Goal: Task Accomplishment & Management: Use online tool/utility

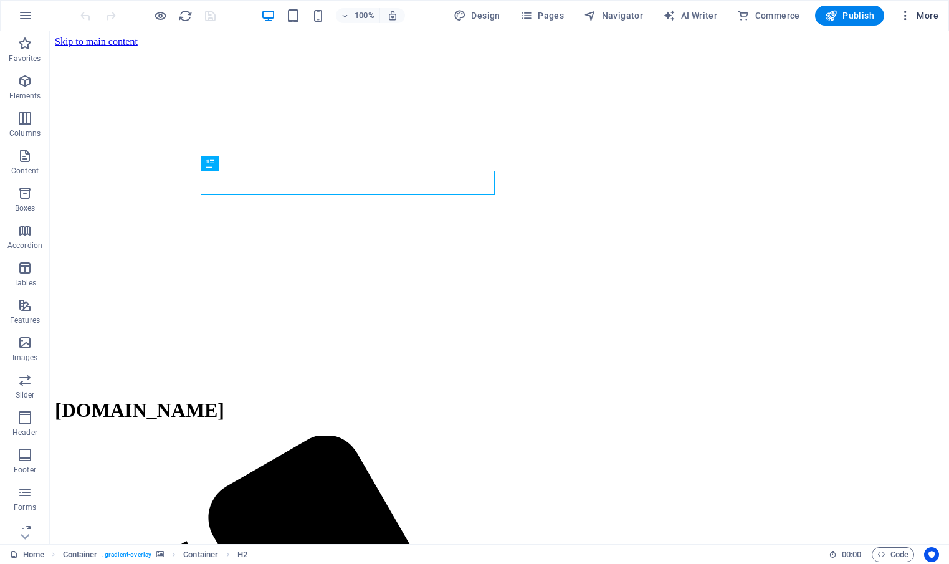
click at [928, 14] on span "More" at bounding box center [919, 15] width 39 height 12
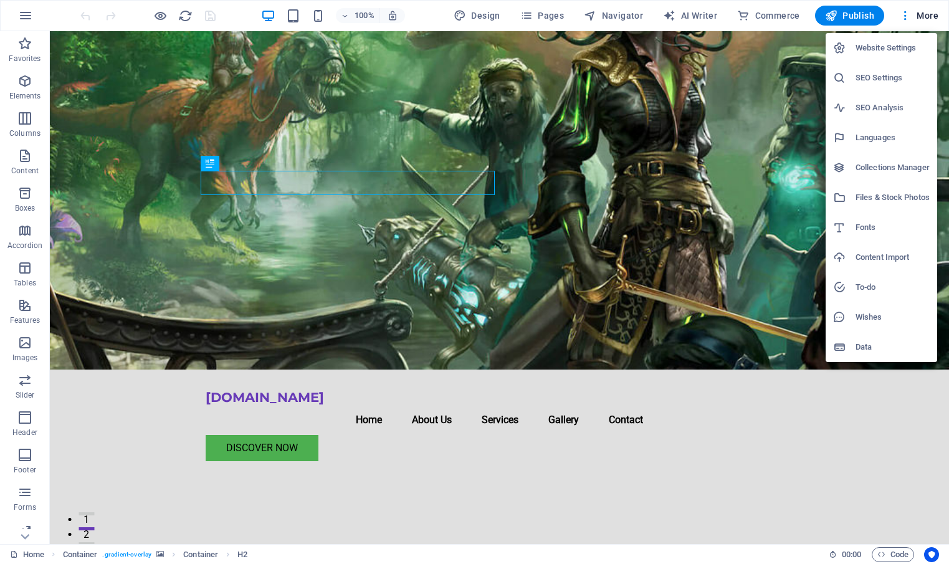
click at [865, 402] on div at bounding box center [474, 282] width 949 height 564
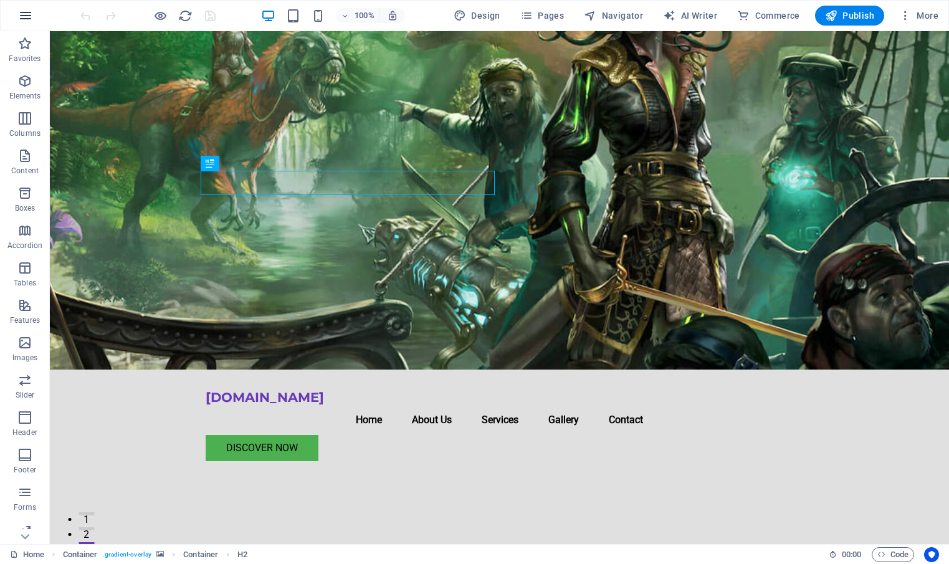
click at [29, 15] on icon "button" at bounding box center [25, 15] width 15 height 15
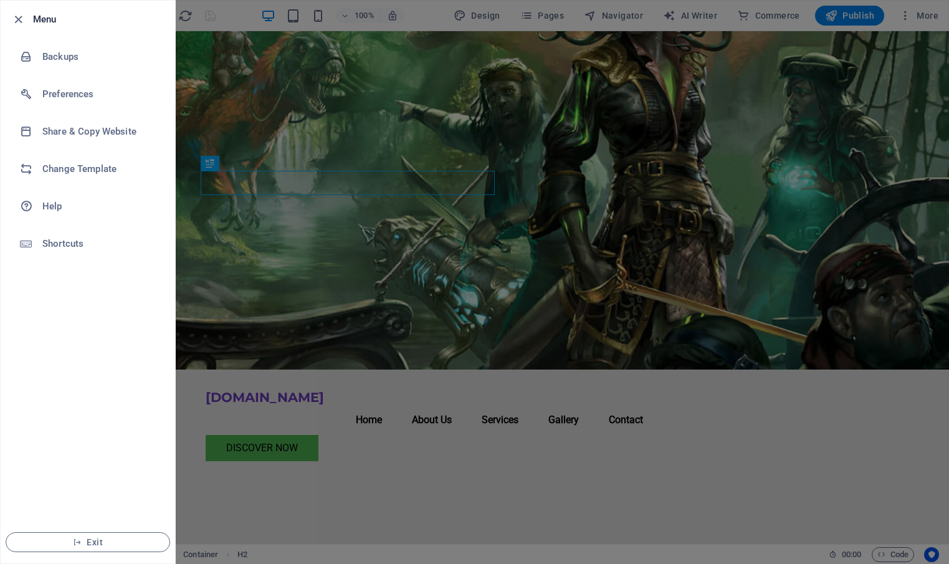
click at [248, 129] on div at bounding box center [474, 282] width 949 height 564
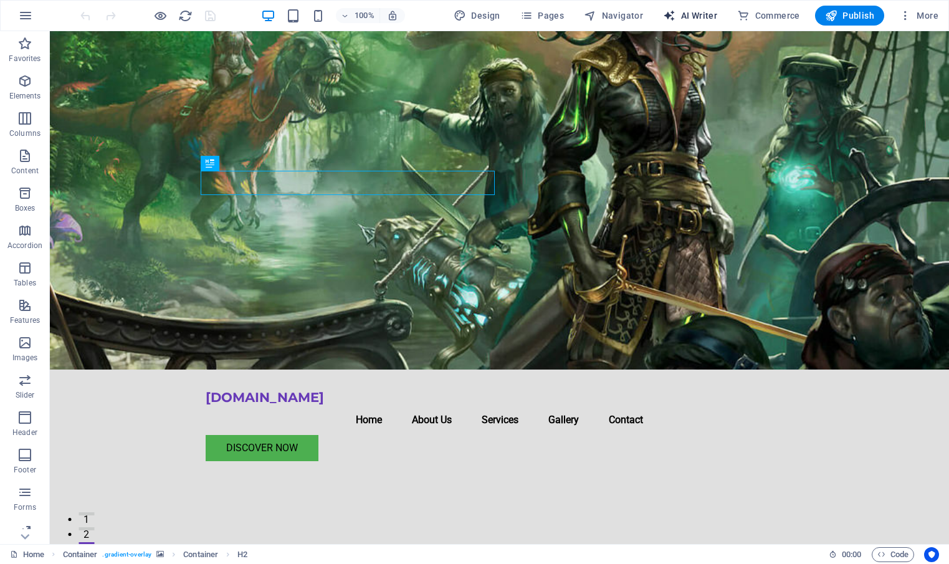
click at [690, 16] on span "AI Writer" at bounding box center [690, 15] width 54 height 12
select select "English"
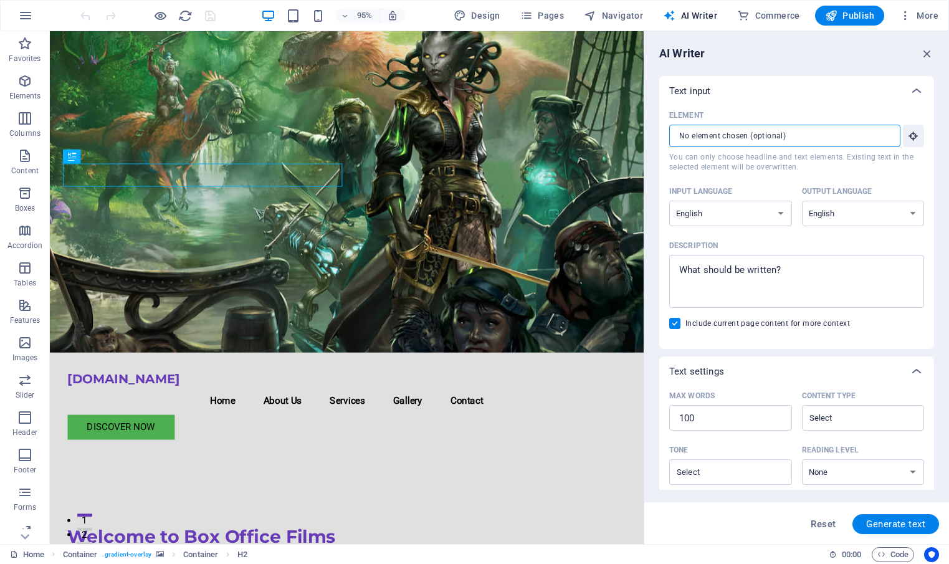
click at [778, 131] on input "Element ​ You can only choose headline and text elements. Existing text in the …" at bounding box center [780, 136] width 223 height 22
click at [914, 137] on icon "button" at bounding box center [913, 135] width 11 height 11
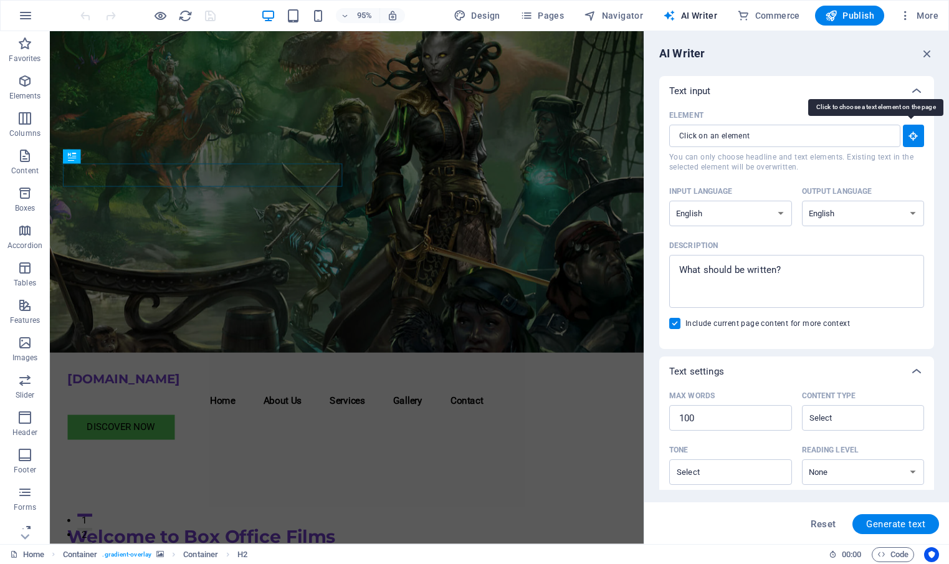
click at [914, 137] on icon "button" at bounding box center [913, 135] width 11 height 11
click at [843, 140] on input "Element ​ You can only choose headline and text elements. Existing text in the …" at bounding box center [780, 136] width 223 height 22
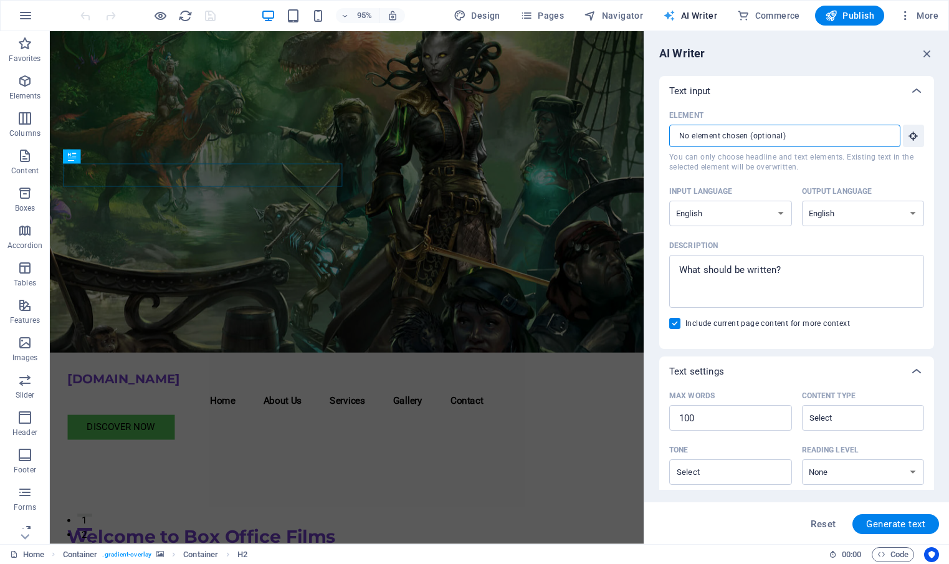
click at [693, 15] on span "AI Writer" at bounding box center [690, 15] width 54 height 12
click at [928, 49] on icon "button" at bounding box center [928, 54] width 14 height 14
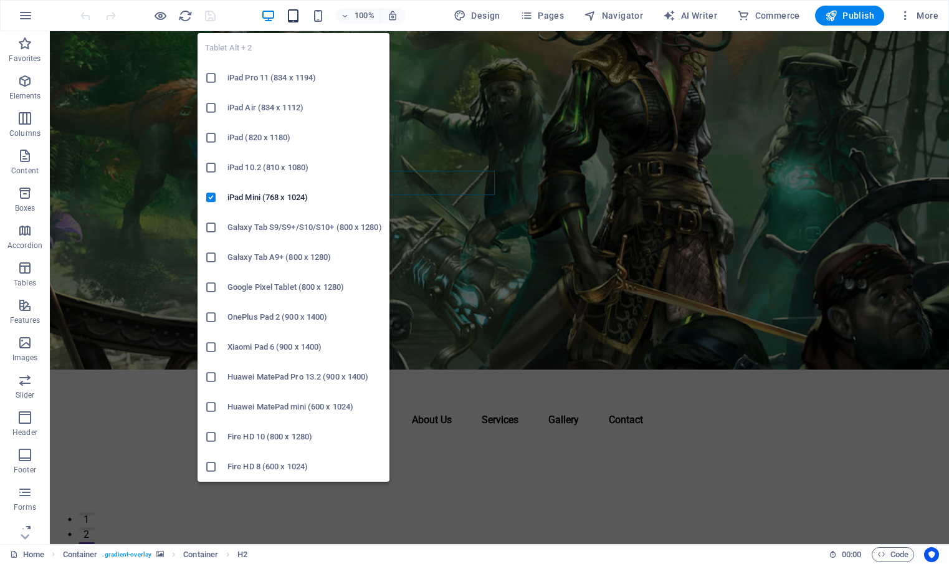
click at [294, 11] on icon "button" at bounding box center [293, 16] width 14 height 14
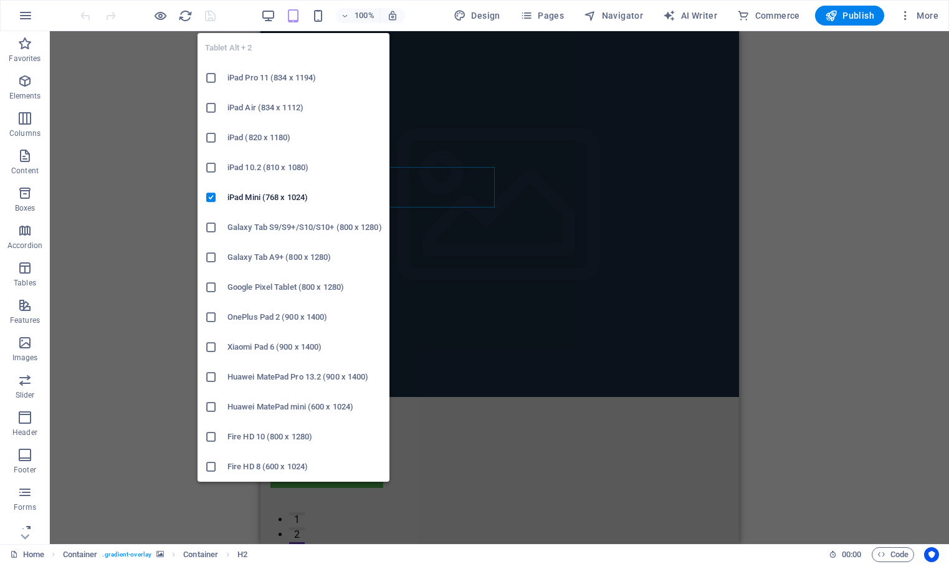
click at [294, 11] on icon "button" at bounding box center [293, 16] width 14 height 14
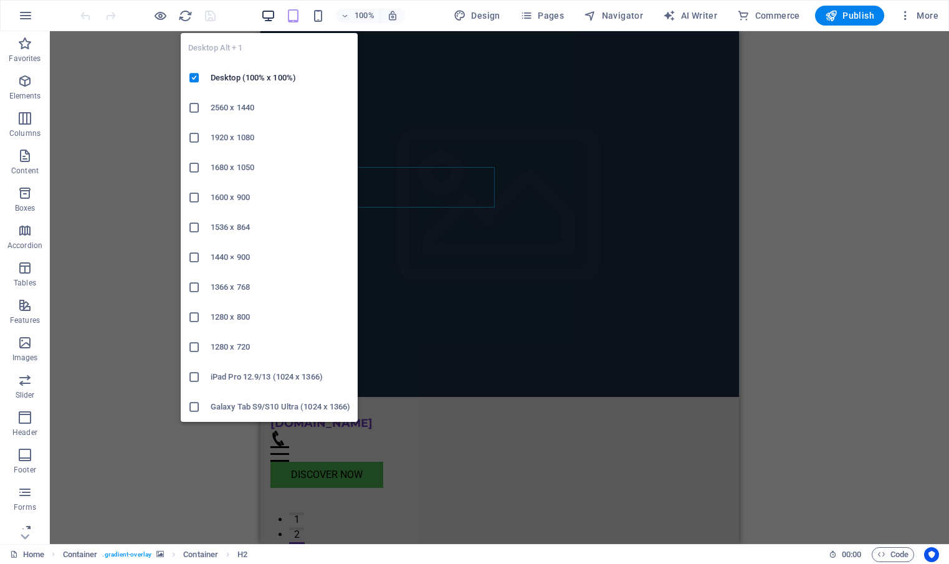
click at [274, 14] on icon "button" at bounding box center [268, 16] width 14 height 14
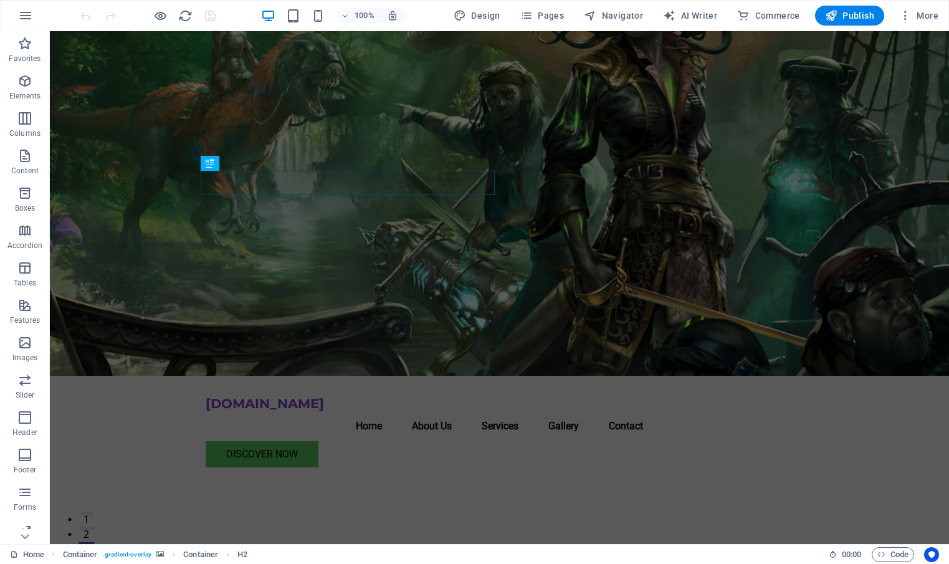
click at [235, 14] on div "100% Design Pages Navigator AI Writer Commerce Publish More" at bounding box center [511, 16] width 866 height 20
click at [25, 156] on icon "button" at bounding box center [24, 155] width 15 height 15
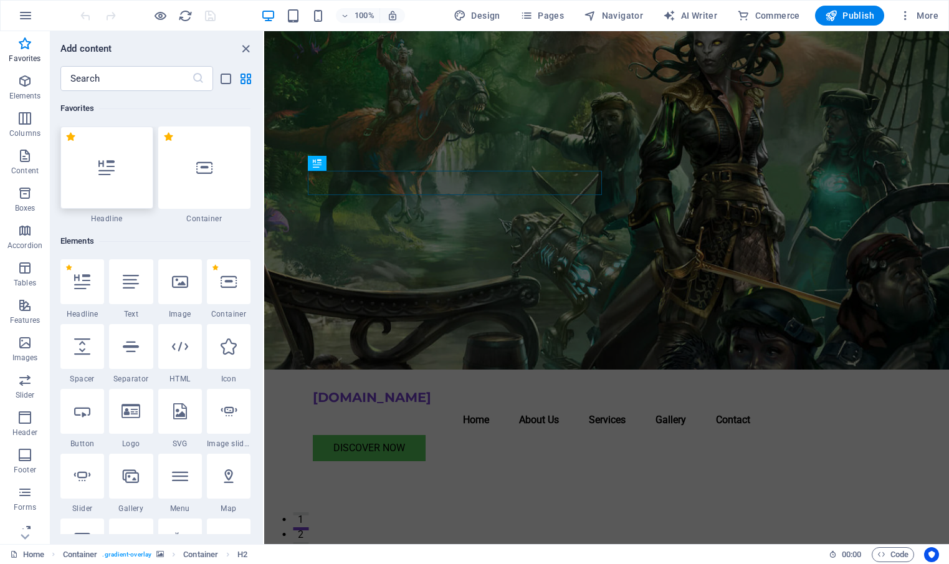
click at [100, 170] on icon at bounding box center [106, 168] width 16 height 16
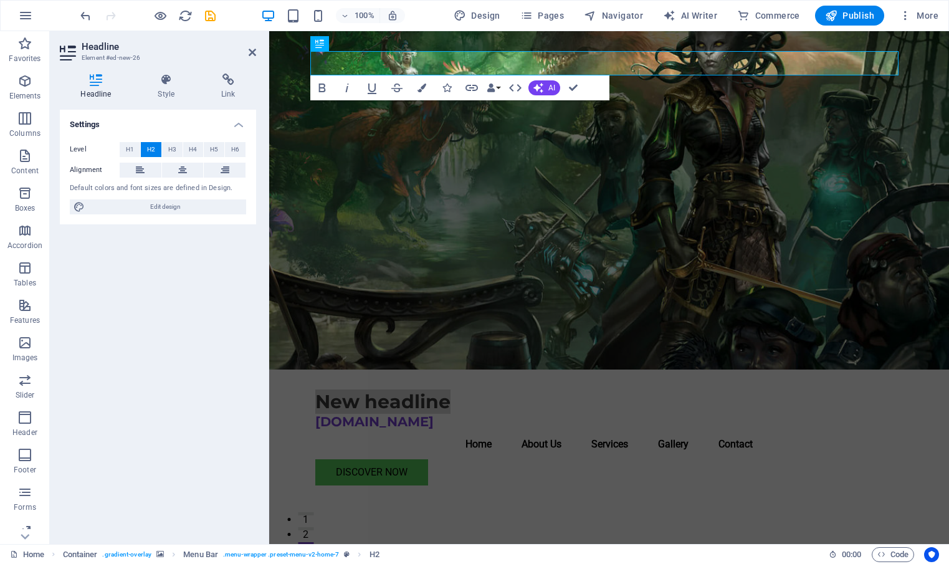
click at [152, 281] on div "Settings Level H1 H2 H3 H4 H5 H6 Alignment Default colors and font sizes are de…" at bounding box center [158, 322] width 196 height 425
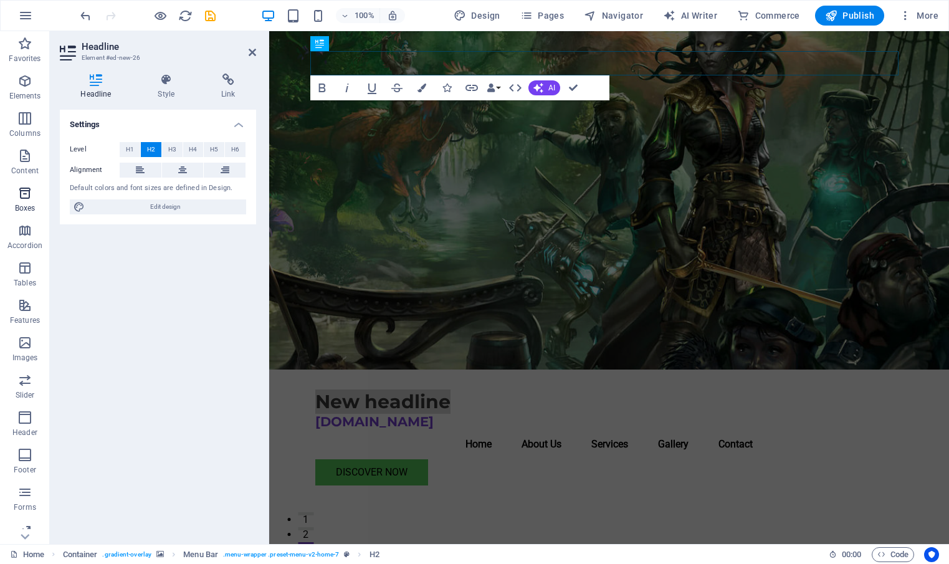
click at [23, 193] on icon "button" at bounding box center [24, 193] width 15 height 15
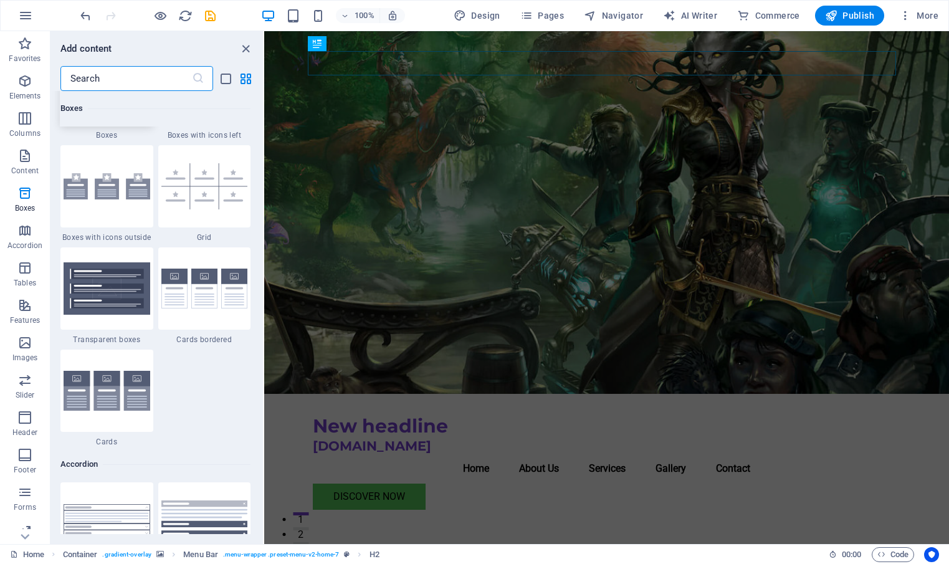
scroll to position [3625, 0]
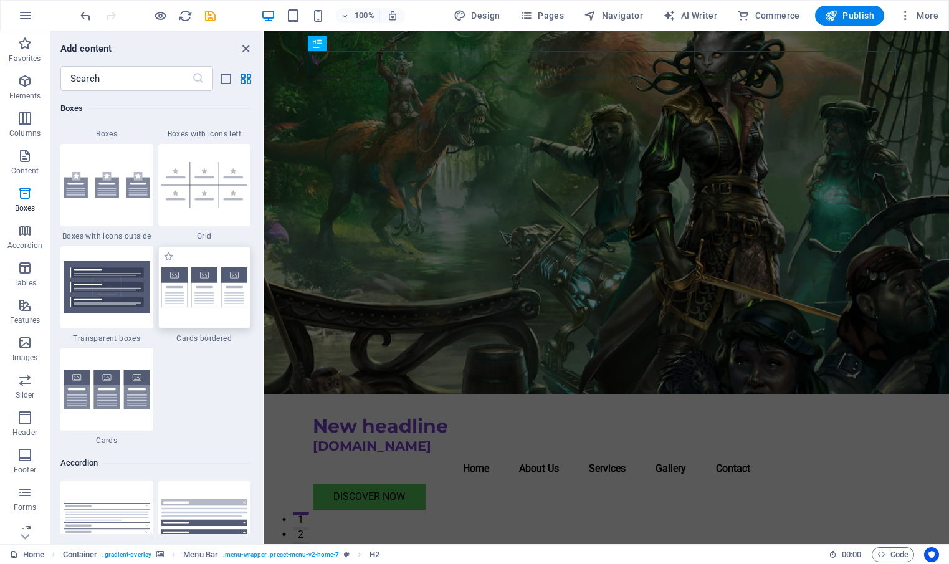
click at [190, 308] on div at bounding box center [204, 287] width 93 height 82
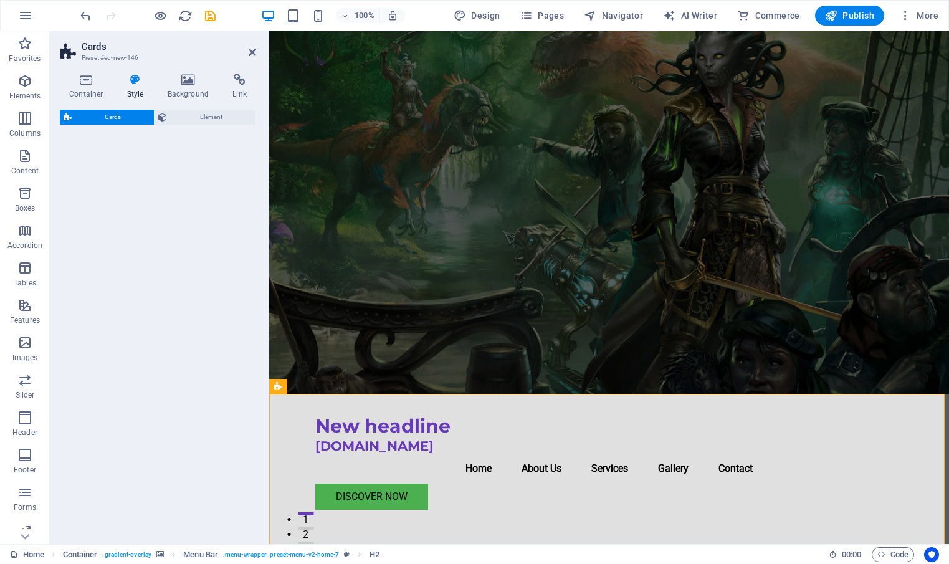
select select "rem"
select select "preset-image-boxes-v3-border"
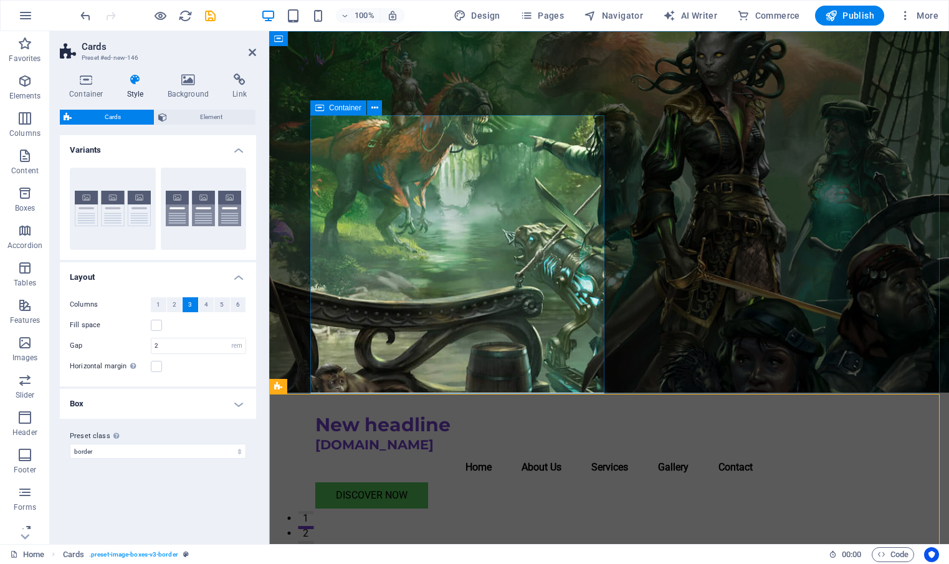
scroll to position [0, 0]
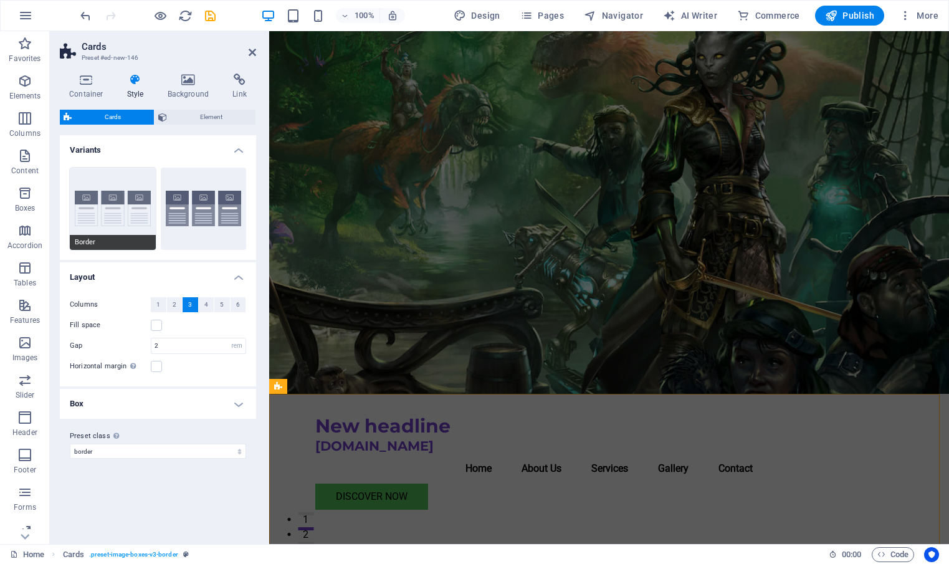
click at [117, 227] on button "Border" at bounding box center [113, 209] width 86 height 82
click at [26, 274] on icon "button" at bounding box center [24, 268] width 15 height 15
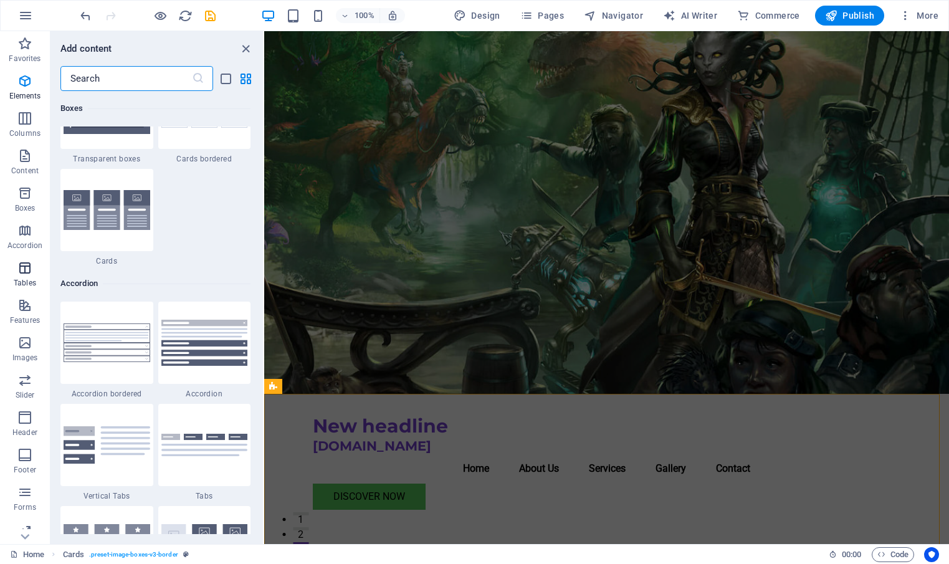
scroll to position [4317, 0]
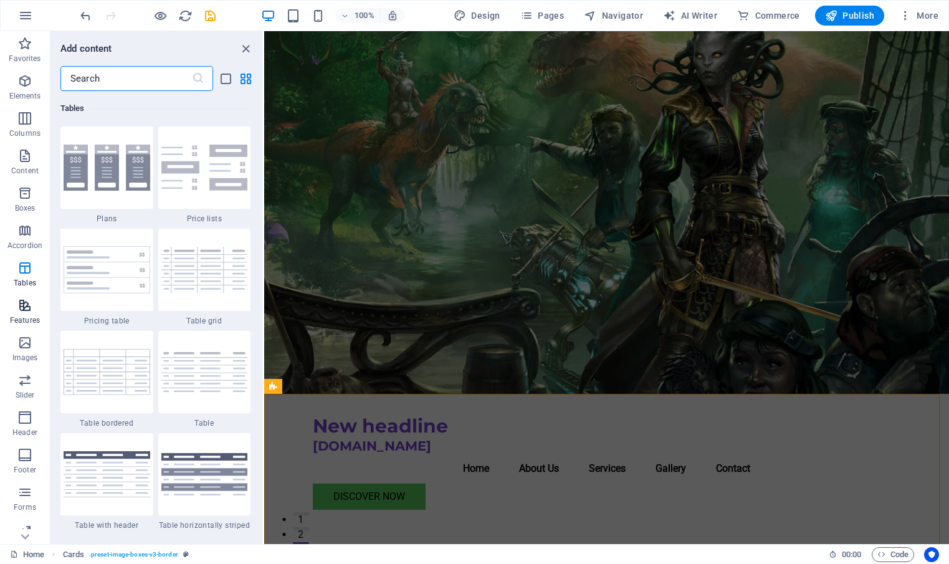
click at [25, 307] on icon "button" at bounding box center [24, 305] width 15 height 15
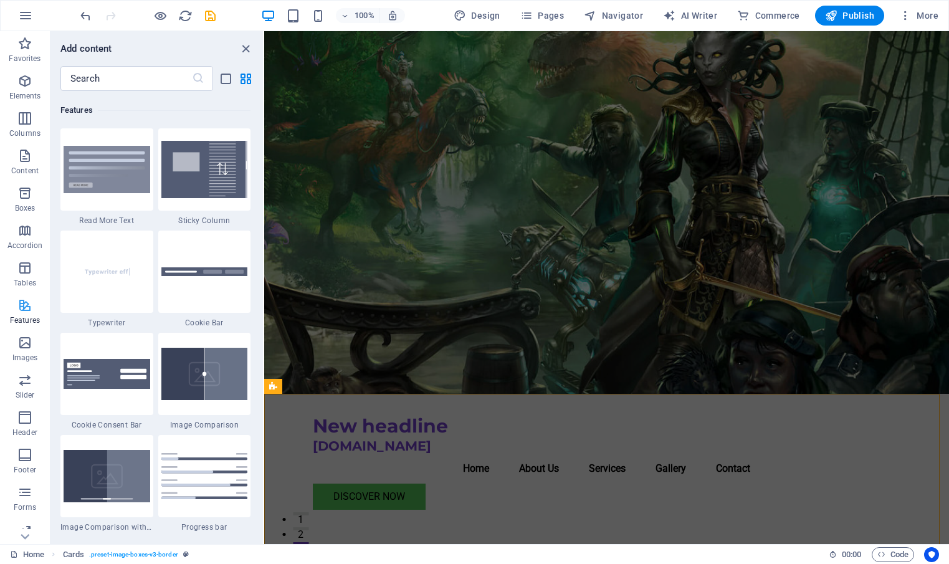
scroll to position [4859, 0]
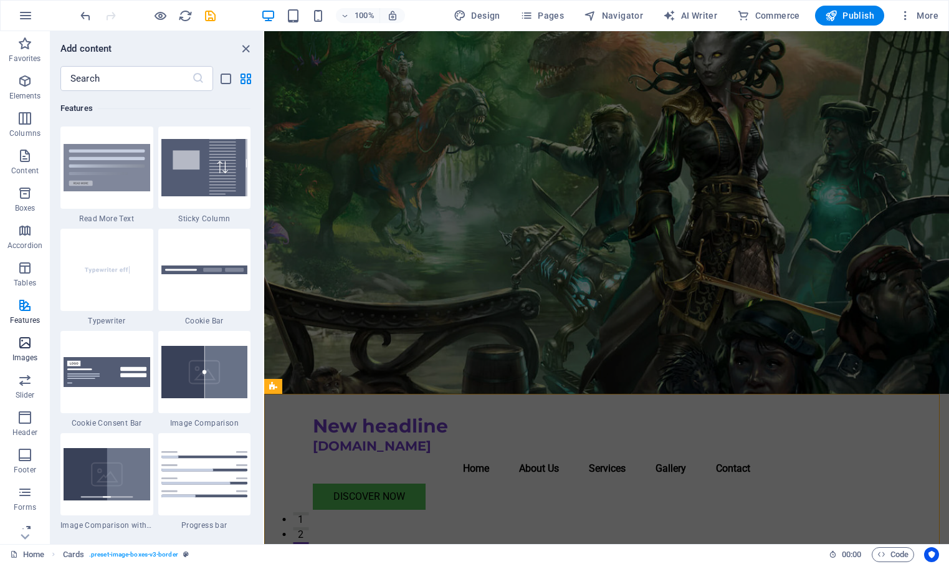
click at [26, 345] on icon "button" at bounding box center [24, 342] width 15 height 15
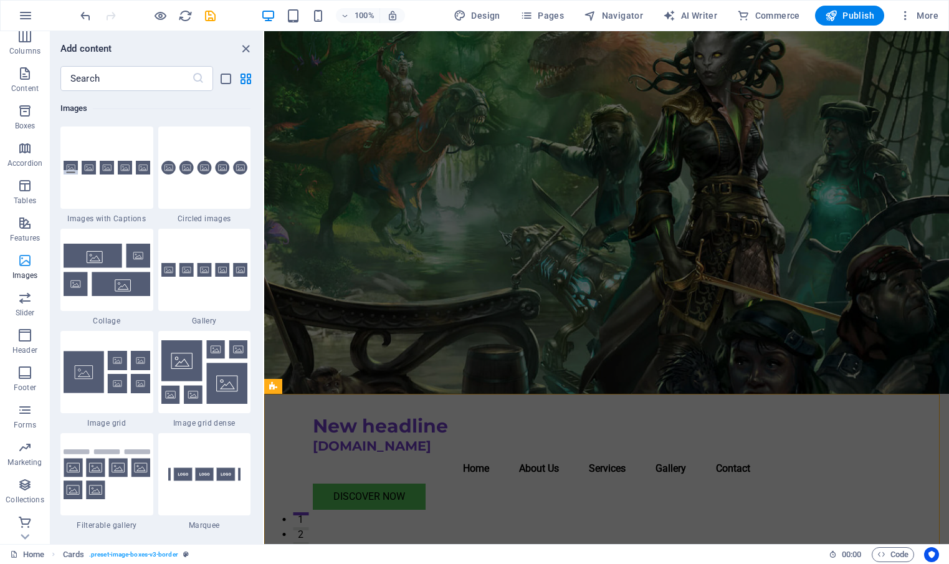
scroll to position [85, 0]
click at [29, 547] on link "Home" at bounding box center [27, 554] width 34 height 15
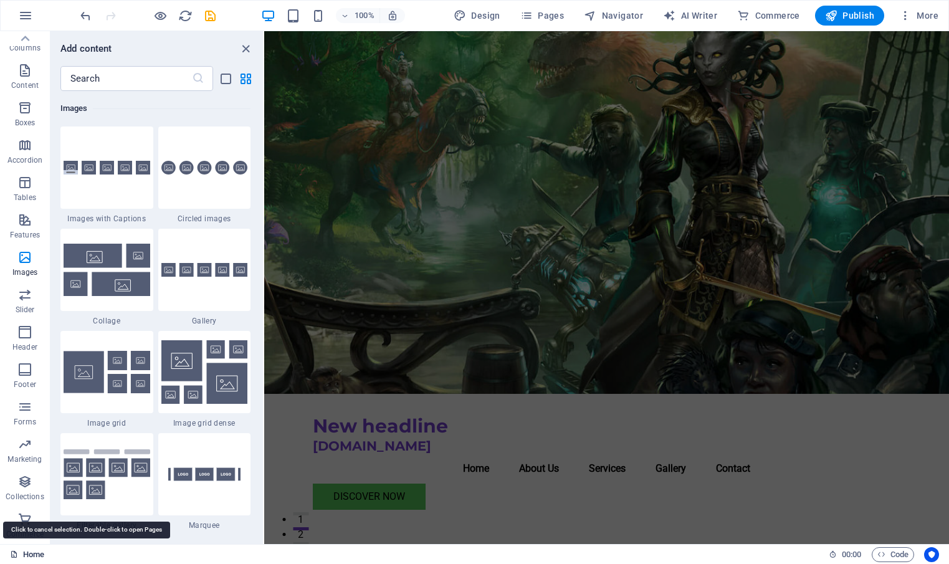
click at [31, 551] on link "Home" at bounding box center [27, 554] width 34 height 15
click at [906, 18] on icon "button" at bounding box center [906, 15] width 12 height 12
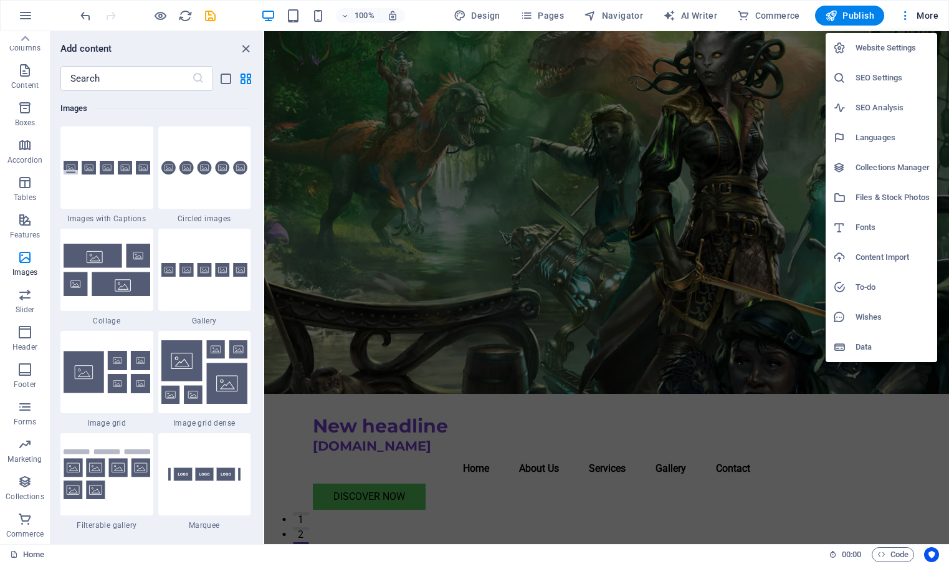
click at [895, 46] on h6 "Website Settings" at bounding box center [893, 48] width 74 height 15
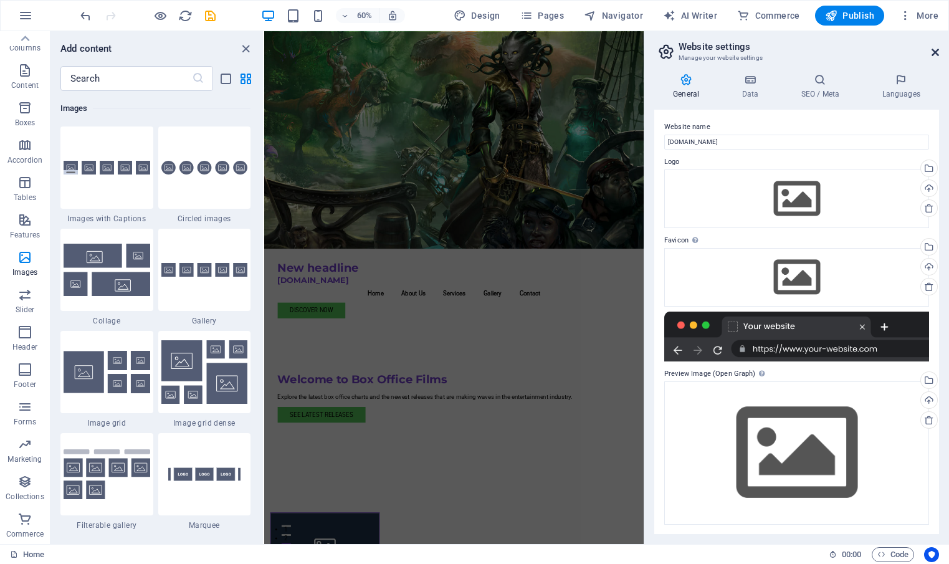
click at [935, 52] on icon at bounding box center [935, 52] width 7 height 10
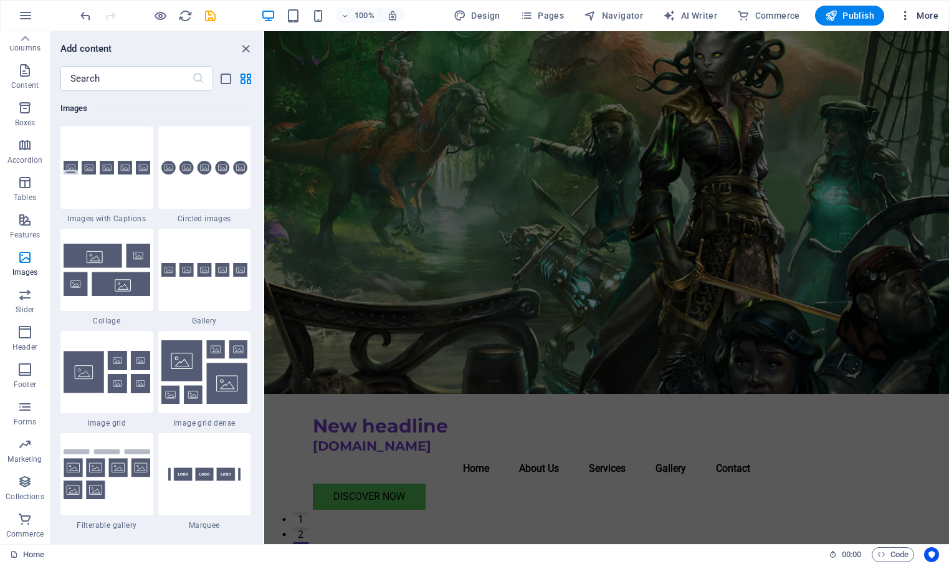
click at [906, 15] on icon "button" at bounding box center [906, 15] width 12 height 12
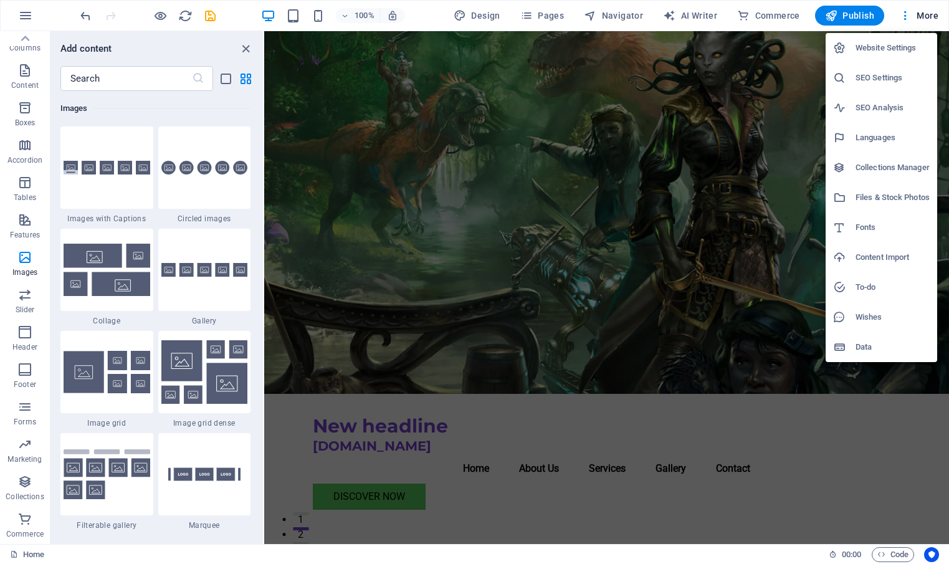
click at [808, 4] on div at bounding box center [474, 282] width 949 height 564
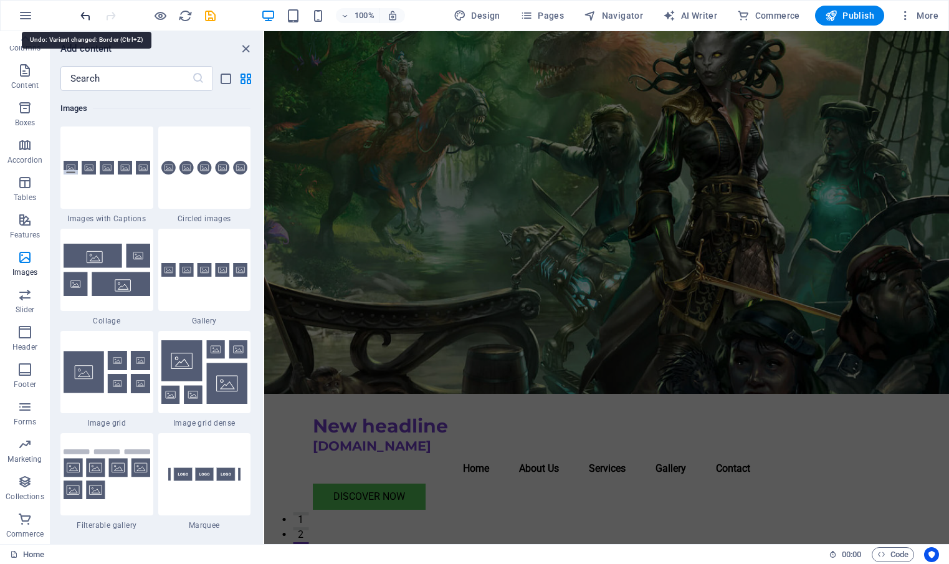
click at [90, 17] on icon "undo" at bounding box center [86, 16] width 14 height 14
click at [22, 42] on icon at bounding box center [24, 38] width 17 height 17
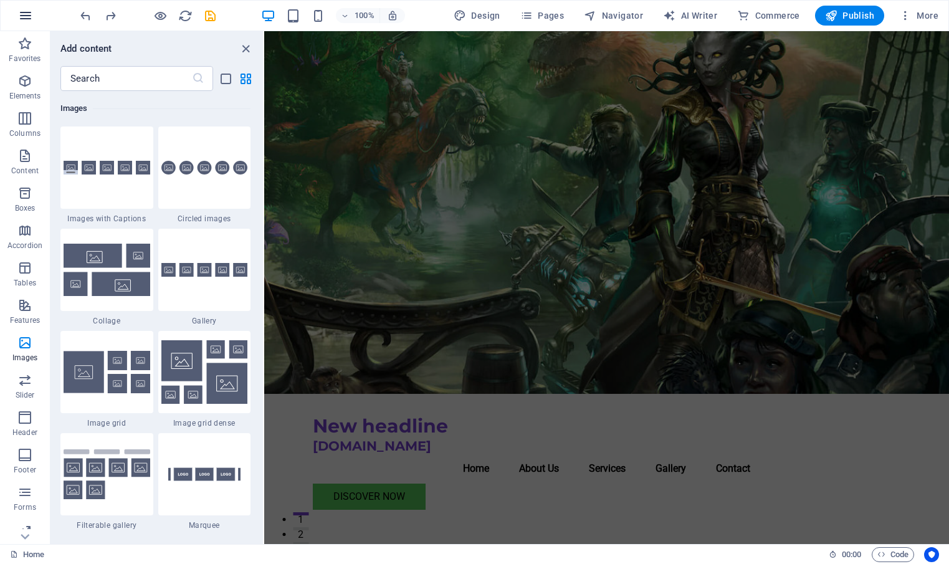
click at [33, 13] on button "button" at bounding box center [26, 16] width 30 height 30
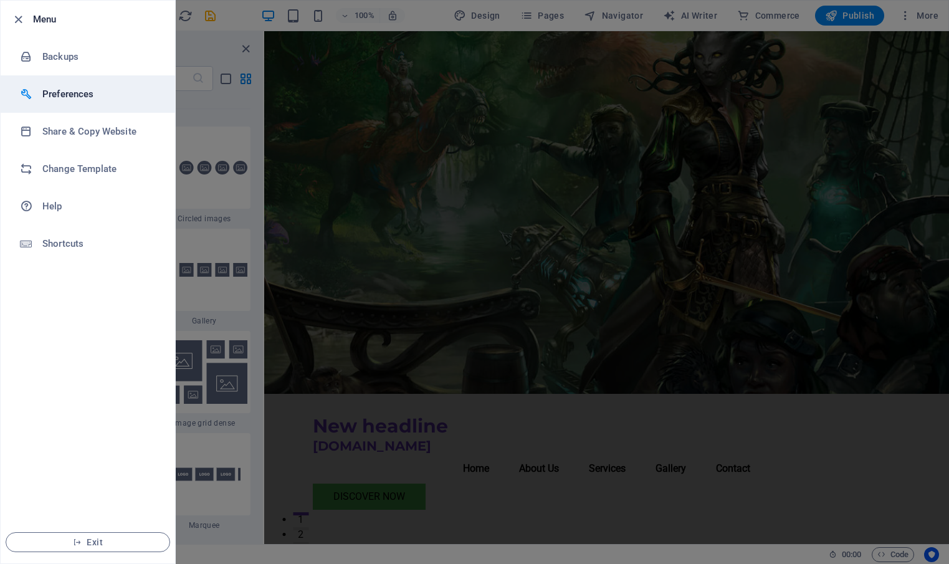
click at [66, 93] on h6 "Preferences" at bounding box center [99, 94] width 115 height 15
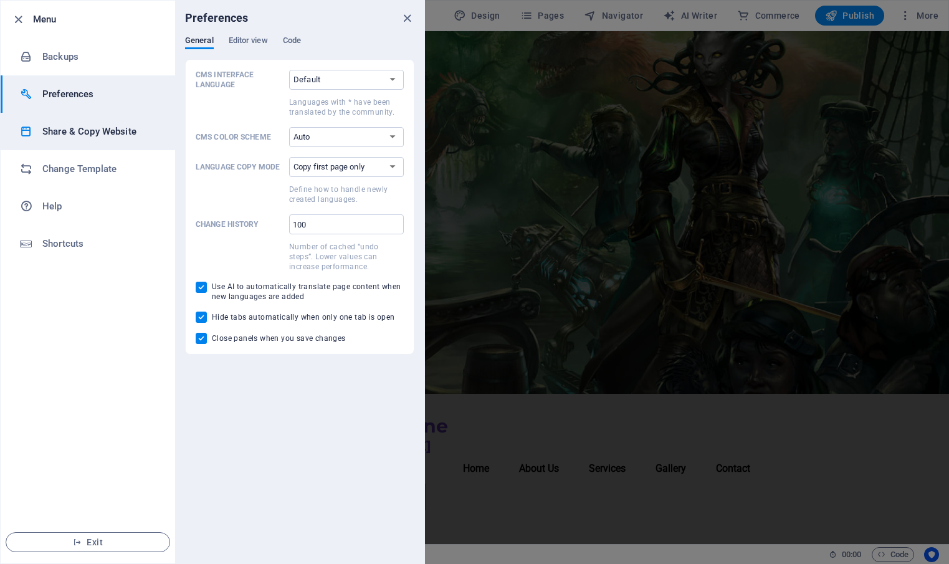
click at [65, 126] on h6 "Share & Copy Website" at bounding box center [99, 131] width 115 height 15
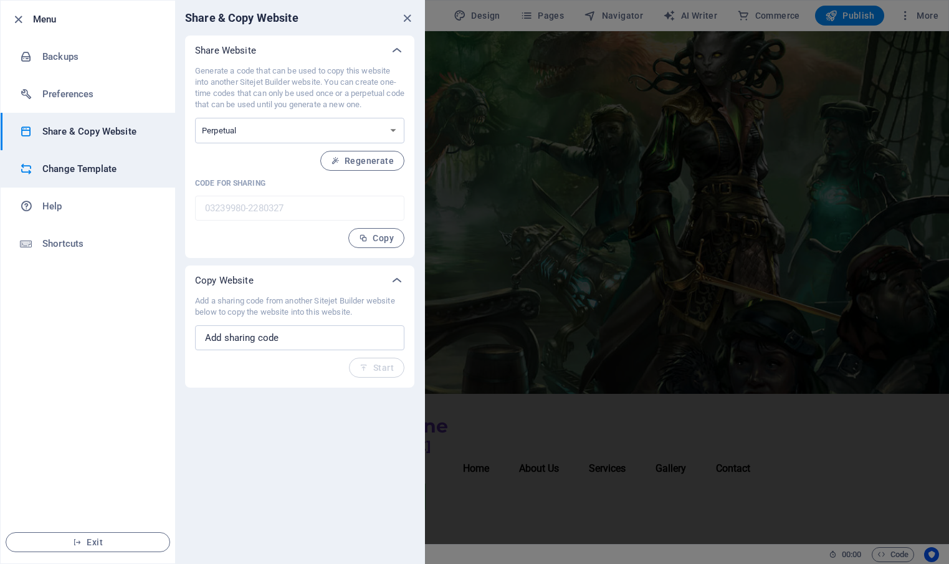
click at [65, 170] on h6 "Change Template" at bounding box center [99, 168] width 115 height 15
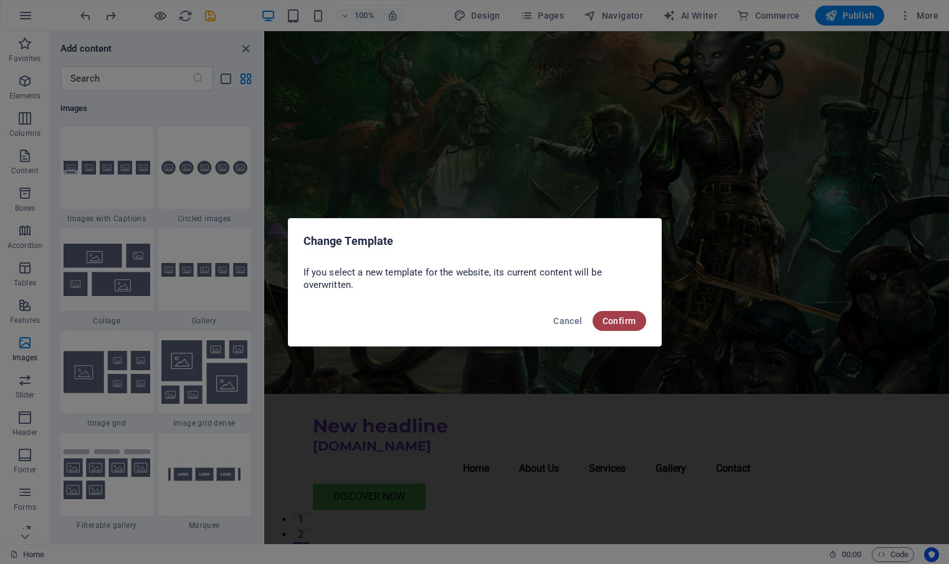
click at [615, 319] on span "Confirm" at bounding box center [620, 321] width 34 height 10
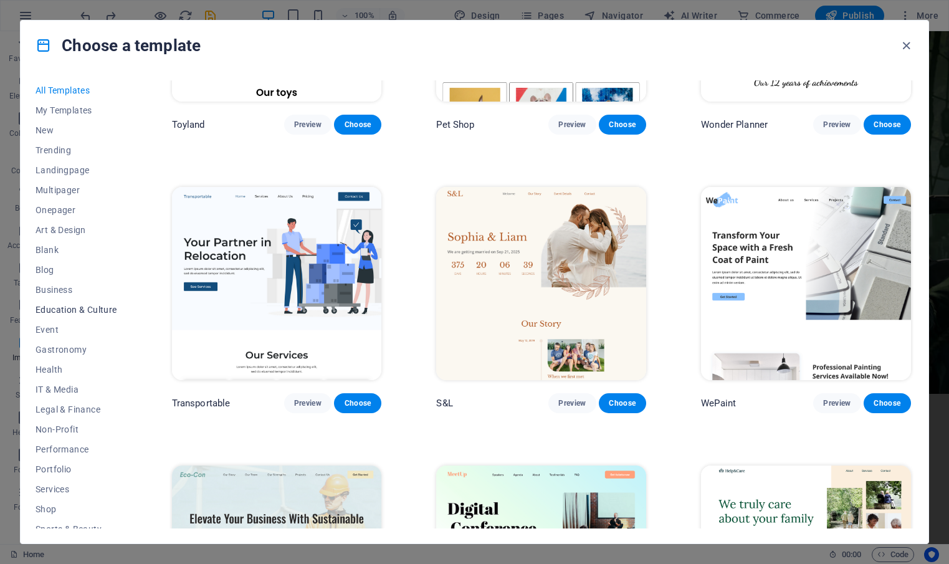
scroll to position [70, 0]
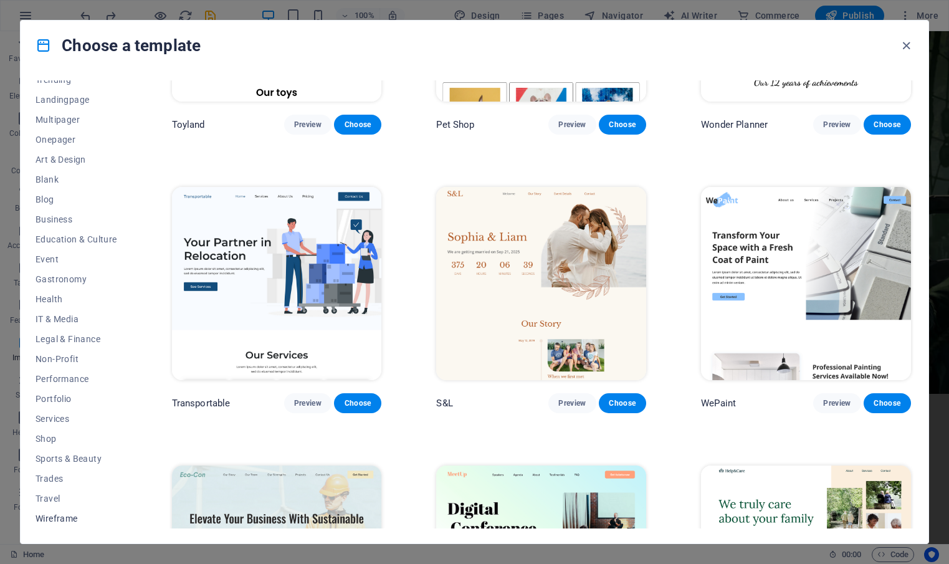
click at [53, 517] on span "Wireframe" at bounding box center [77, 519] width 82 height 10
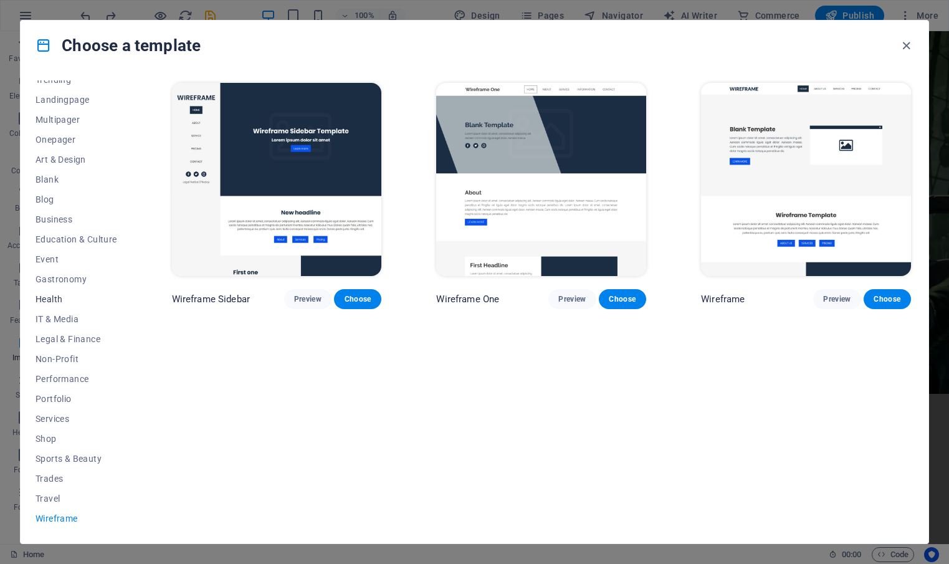
scroll to position [0, 0]
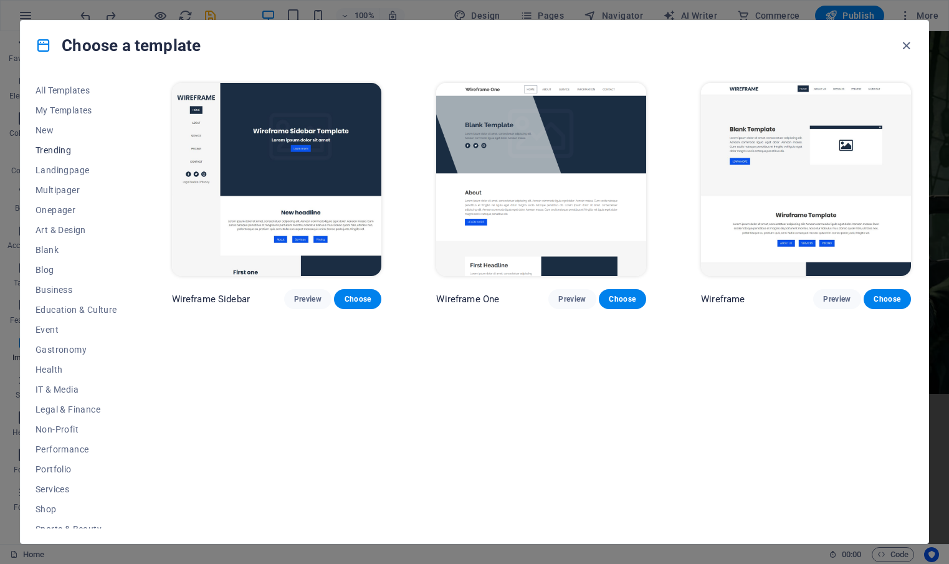
click at [56, 150] on span "Trending" at bounding box center [77, 150] width 82 height 10
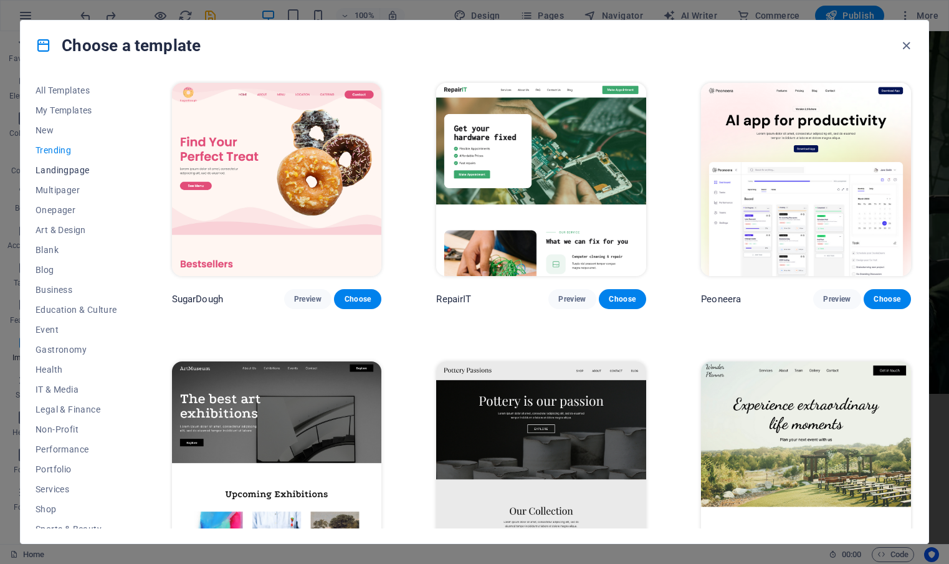
click at [54, 166] on span "Landingpage" at bounding box center [77, 170] width 82 height 10
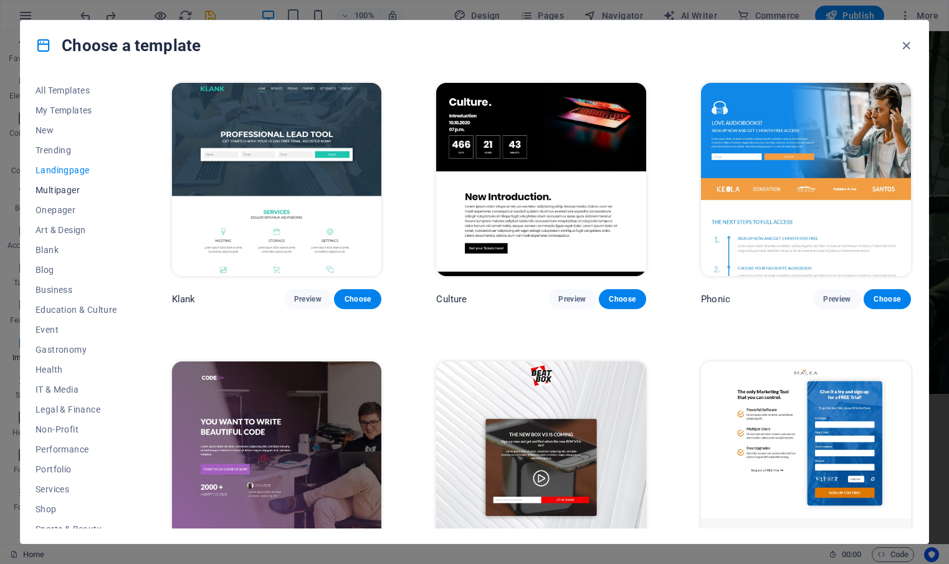
click at [56, 188] on span "Multipager" at bounding box center [77, 190] width 82 height 10
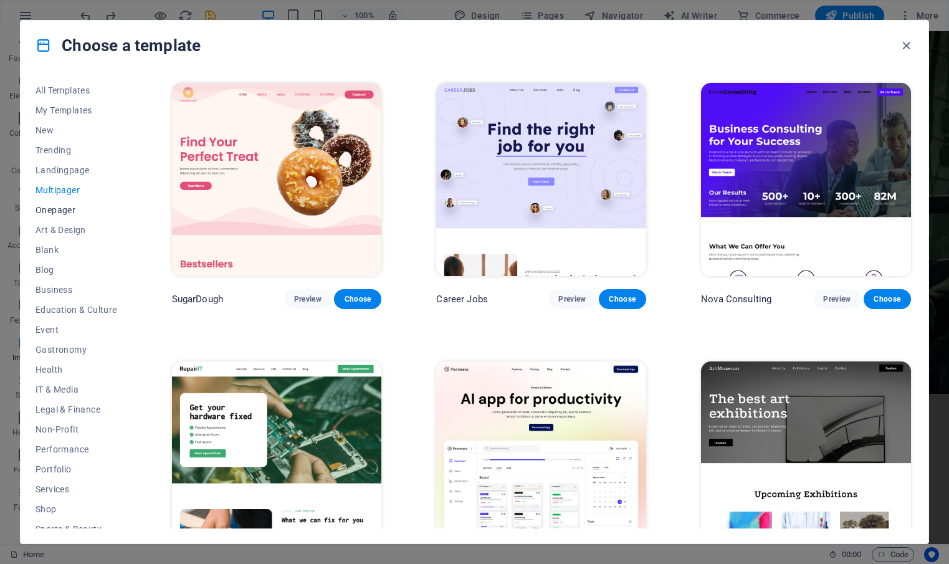
click at [57, 211] on span "Onepager" at bounding box center [77, 210] width 82 height 10
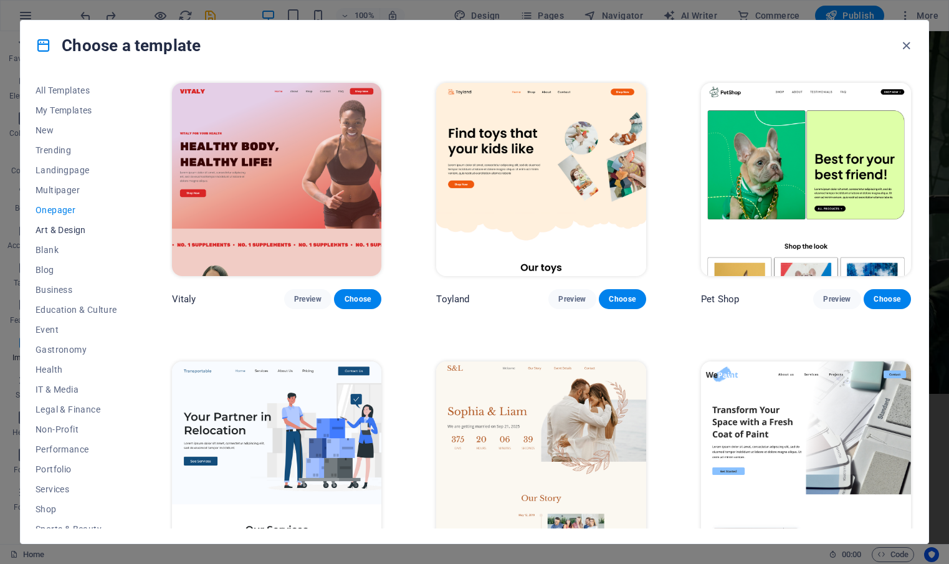
click at [55, 229] on span "Art & Design" at bounding box center [77, 230] width 82 height 10
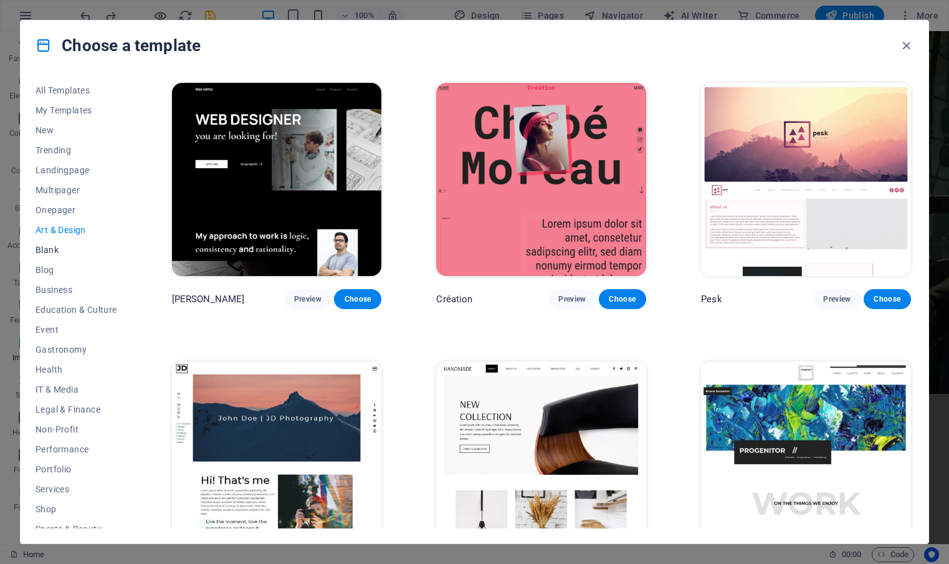
click at [52, 252] on span "Blank" at bounding box center [77, 250] width 82 height 10
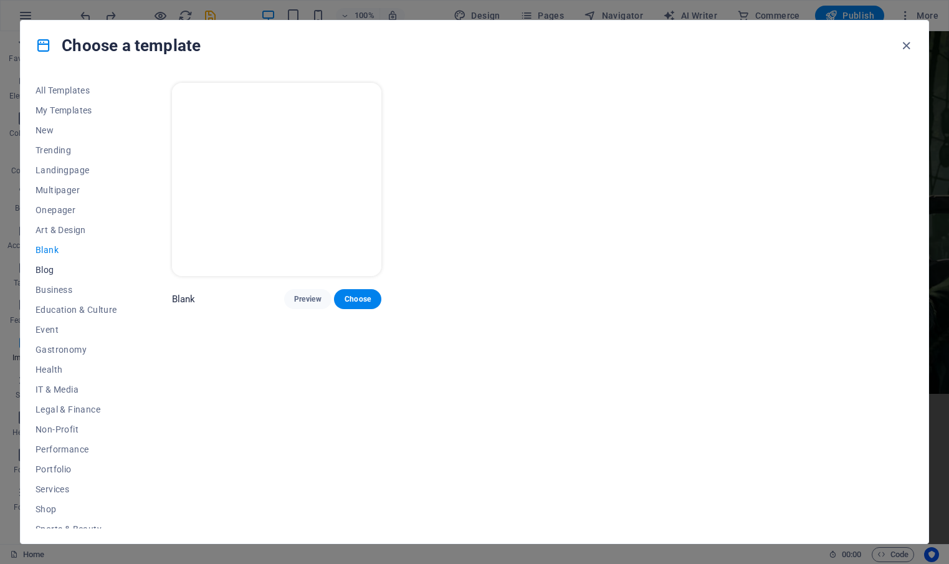
click at [48, 266] on span "Blog" at bounding box center [77, 270] width 82 height 10
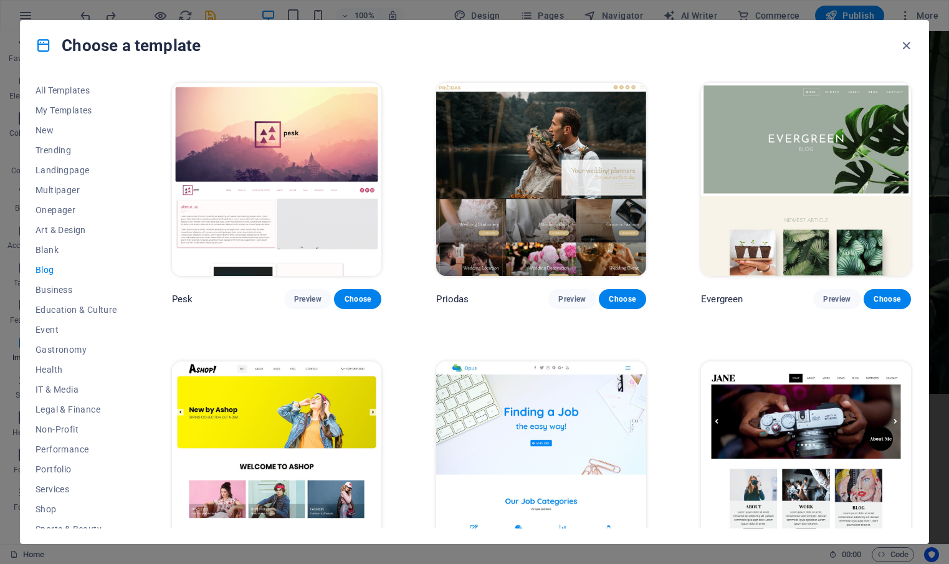
scroll to position [1996, 0]
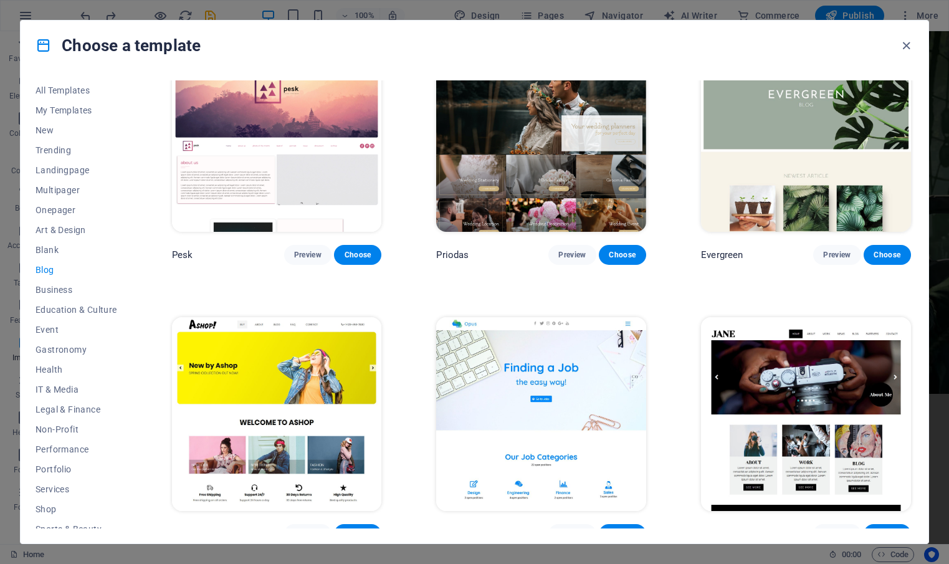
click at [301, 372] on img at bounding box center [277, 413] width 210 height 193
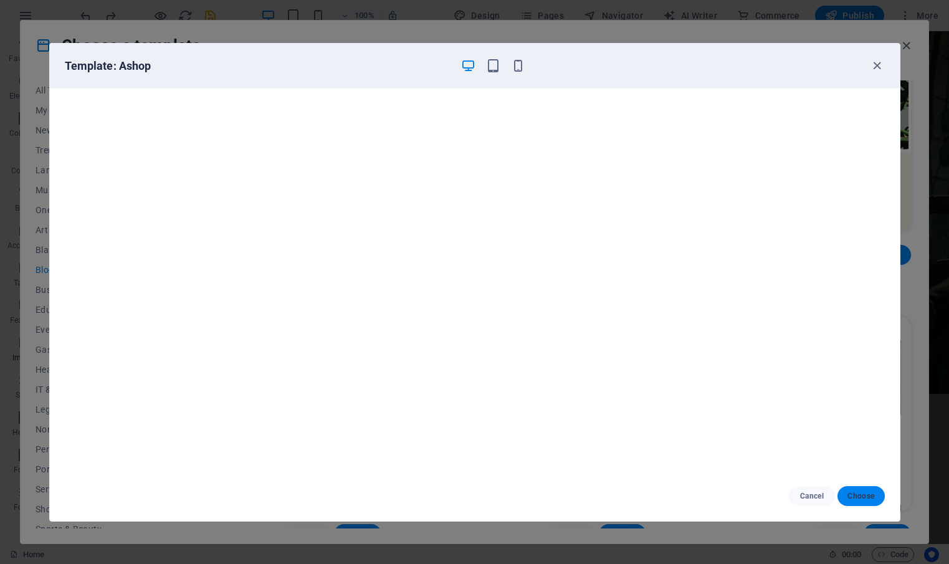
click at [863, 497] on span "Choose" at bounding box center [861, 496] width 27 height 10
checkbox input "false"
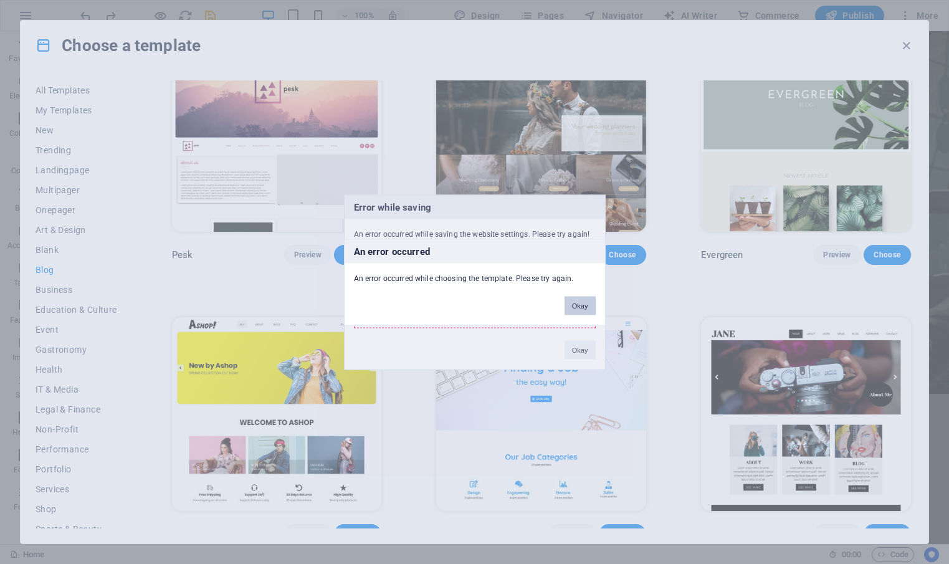
click at [578, 306] on button "Okay" at bounding box center [580, 305] width 31 height 19
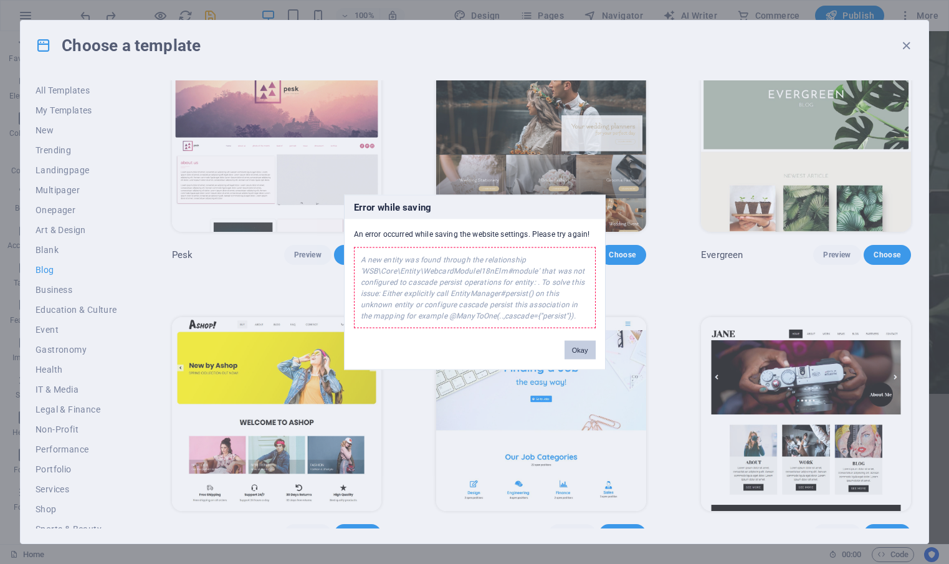
click at [575, 349] on button "Okay" at bounding box center [580, 349] width 31 height 19
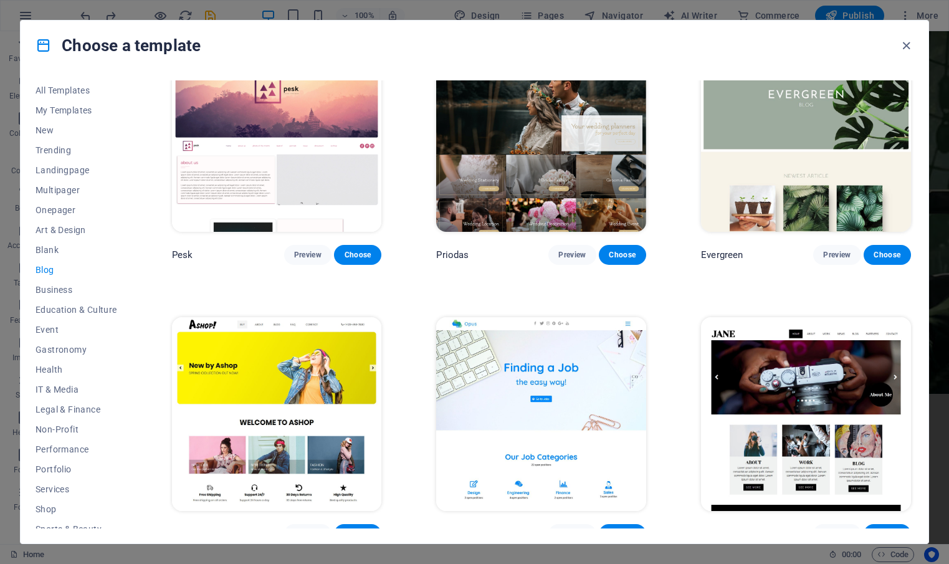
click at [358, 529] on span "Choose" at bounding box center [357, 534] width 27 height 10
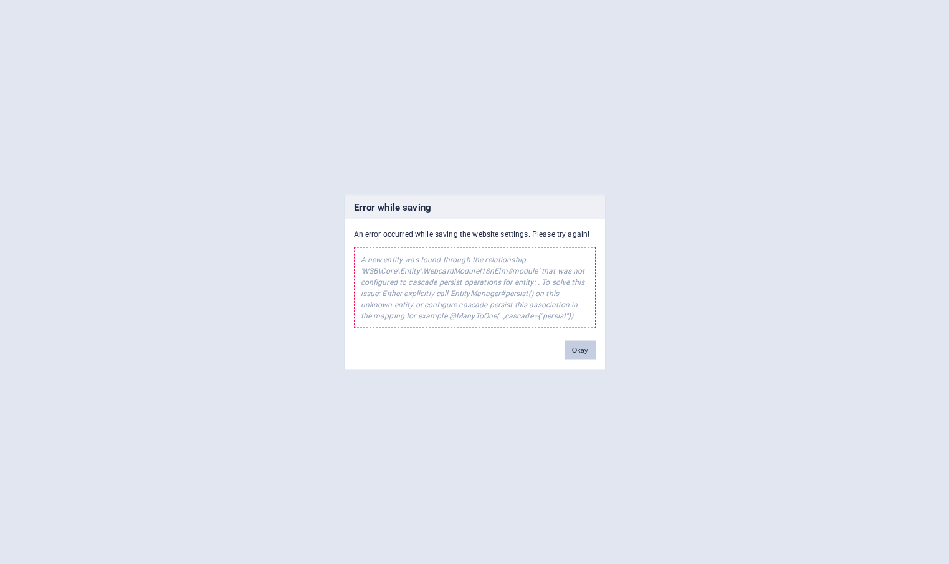
click at [581, 351] on button "Okay" at bounding box center [580, 349] width 31 height 19
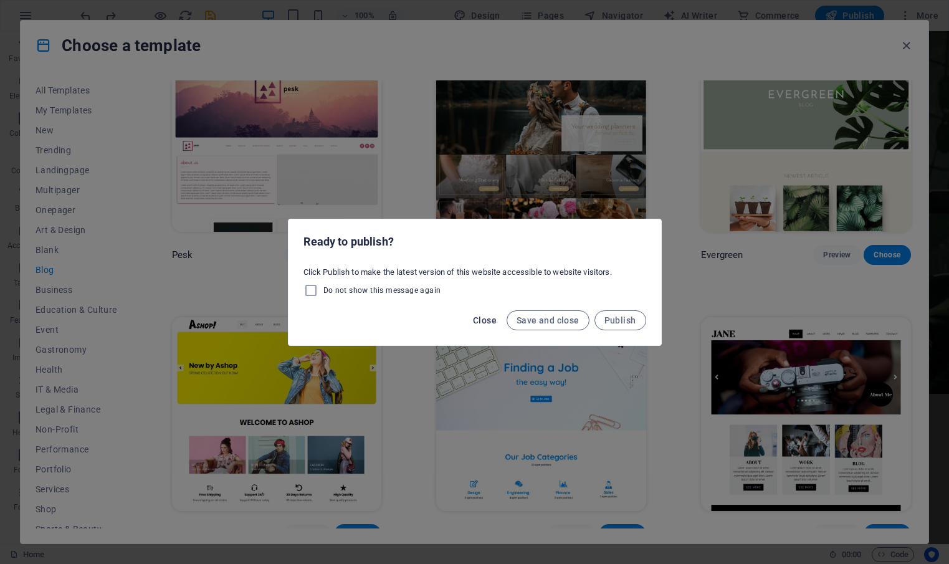
click at [494, 316] on span "Close" at bounding box center [485, 320] width 24 height 10
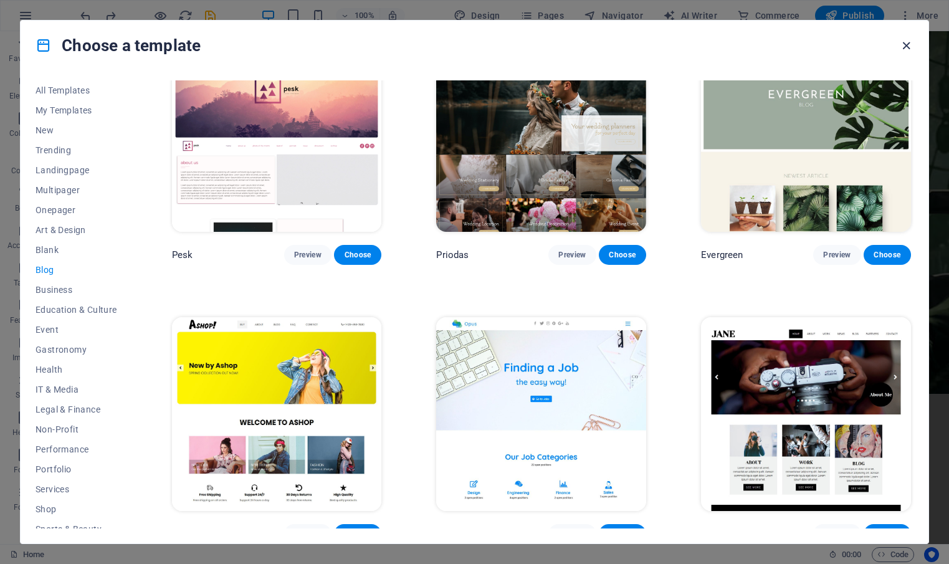
click at [901, 48] on icon "button" at bounding box center [907, 46] width 14 height 14
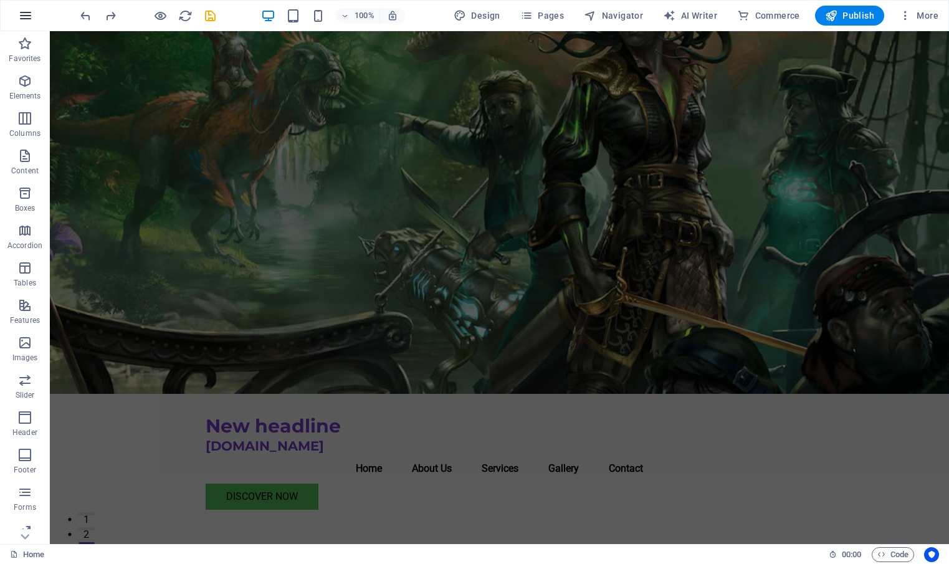
click at [34, 16] on button "button" at bounding box center [26, 16] width 30 height 30
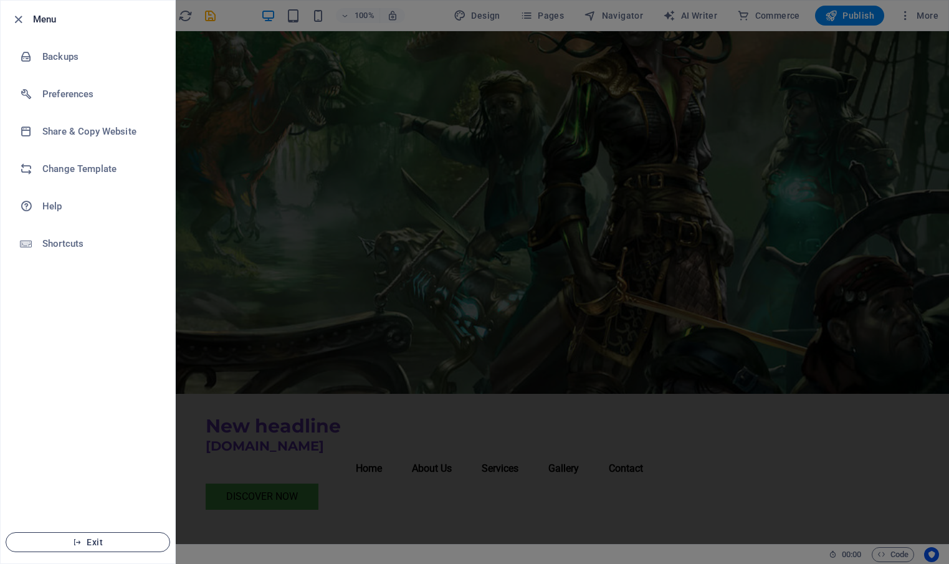
click at [95, 544] on span "Exit" at bounding box center [87, 542] width 143 height 10
